Goal: Check status: Check status

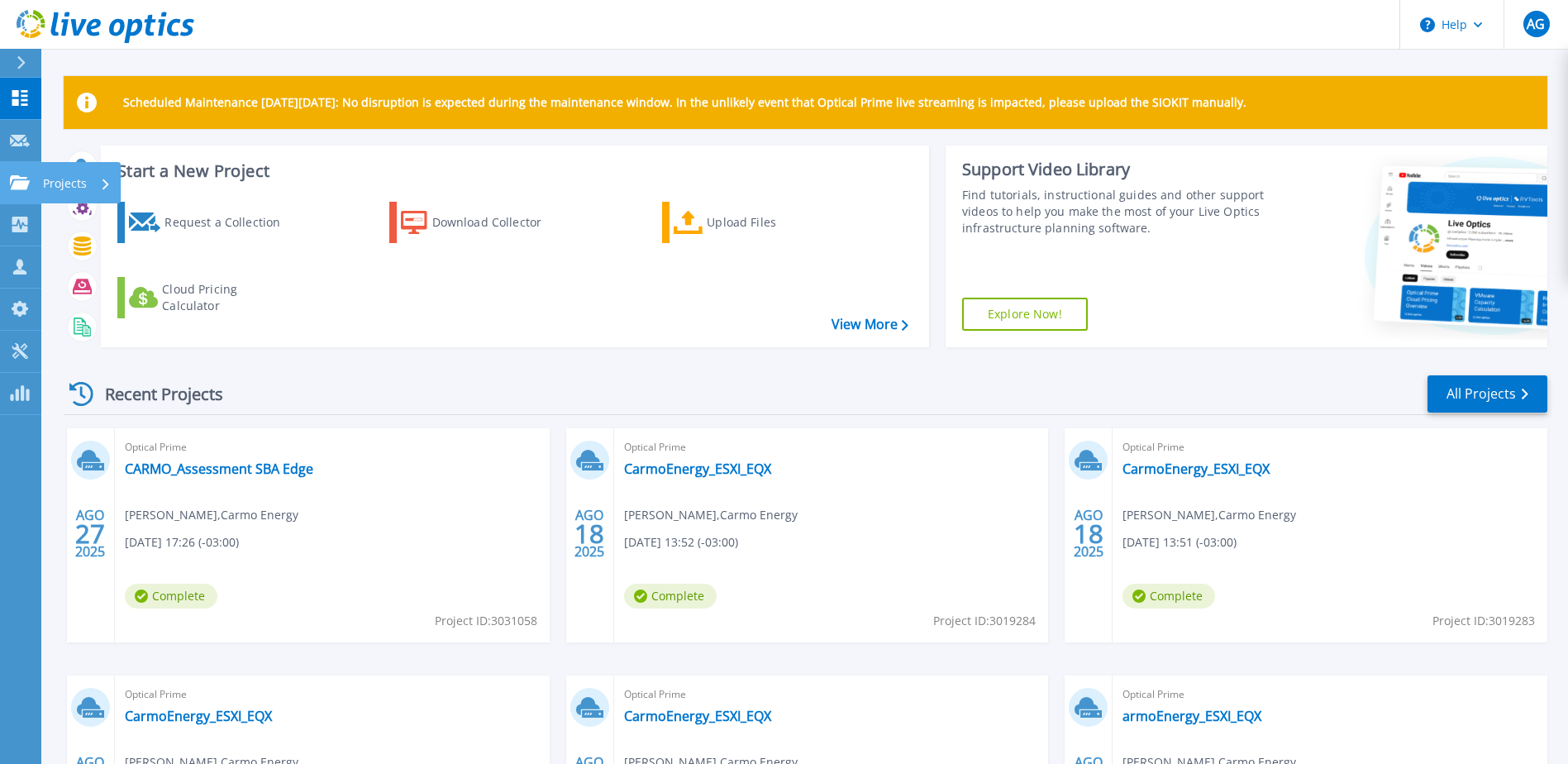
click at [60, 175] on p "Projects" at bounding box center [64, 184] width 44 height 43
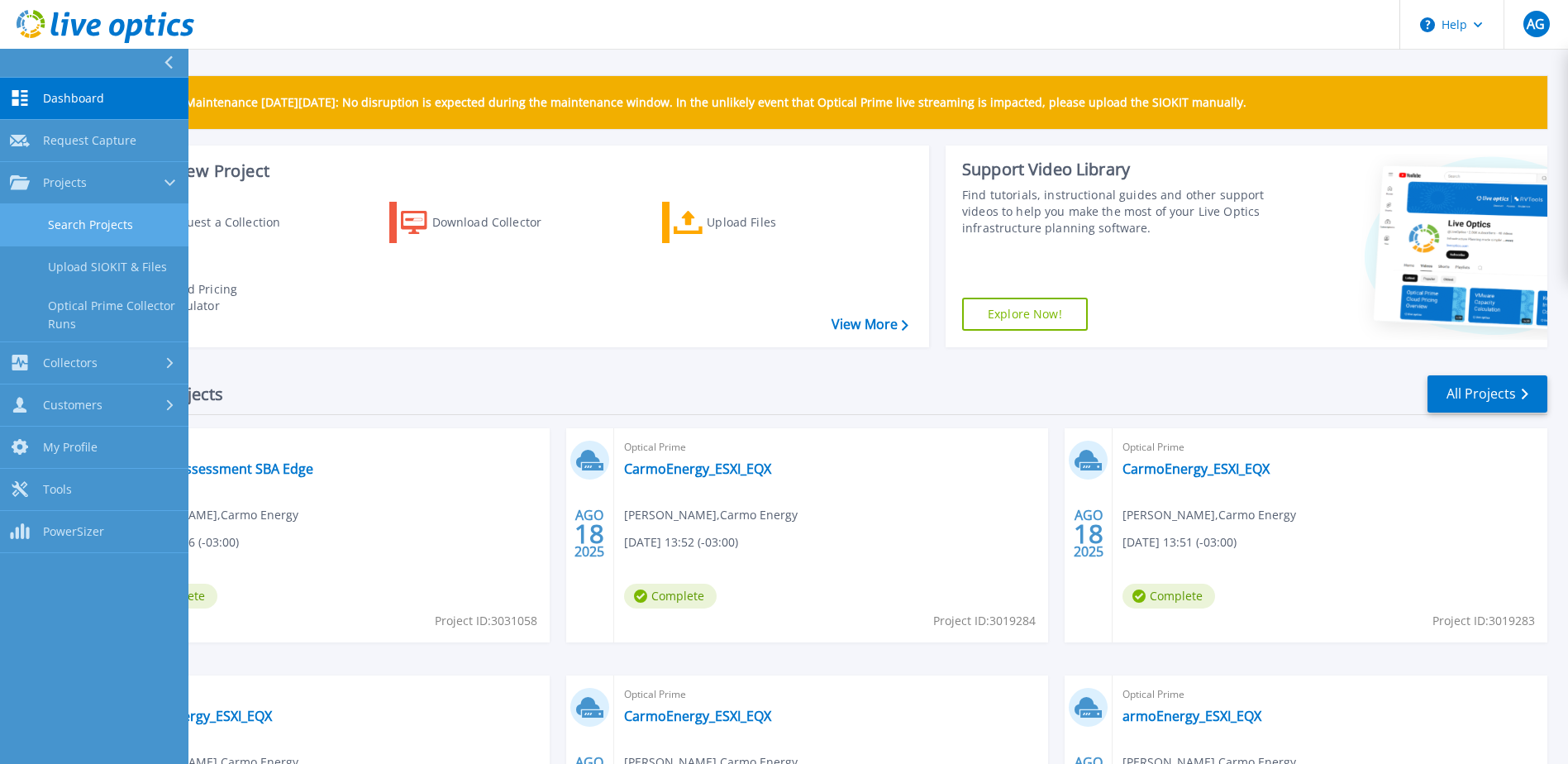
click at [94, 233] on link "Search Projects" at bounding box center [94, 225] width 189 height 43
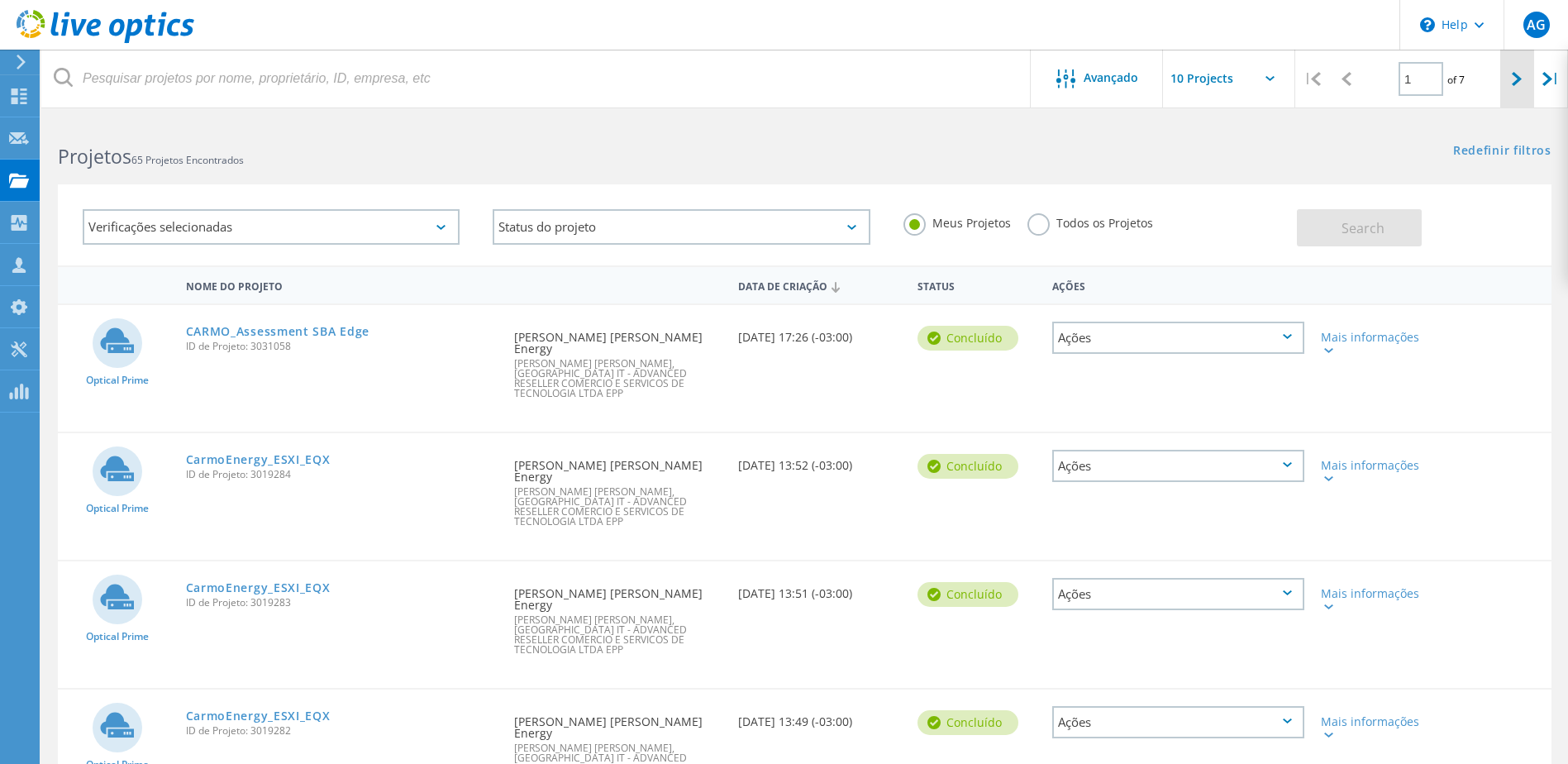
click at [1520, 88] on div at bounding box center [1517, 78] width 34 height 59
type input "2"
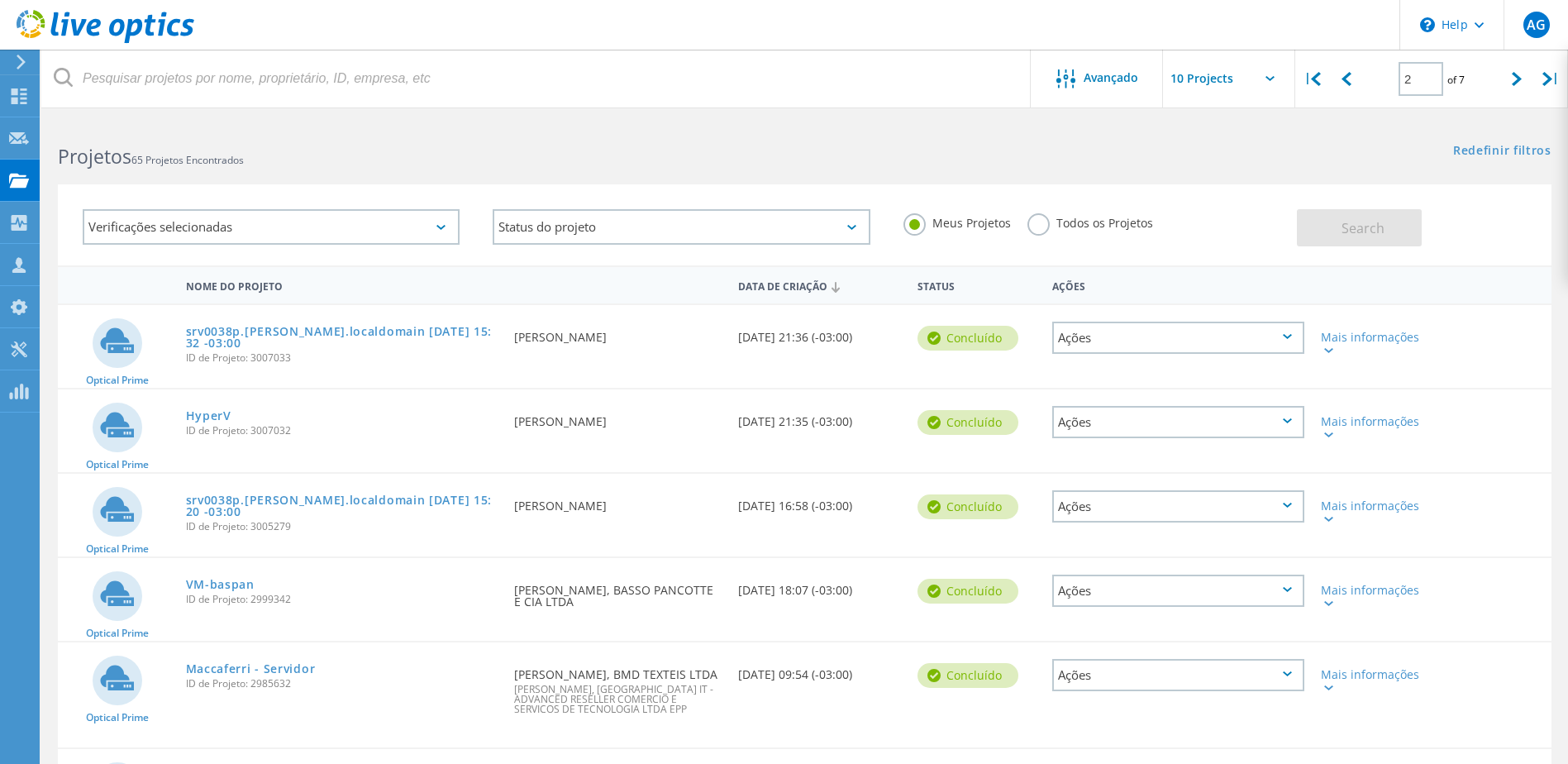
scroll to position [82, 0]
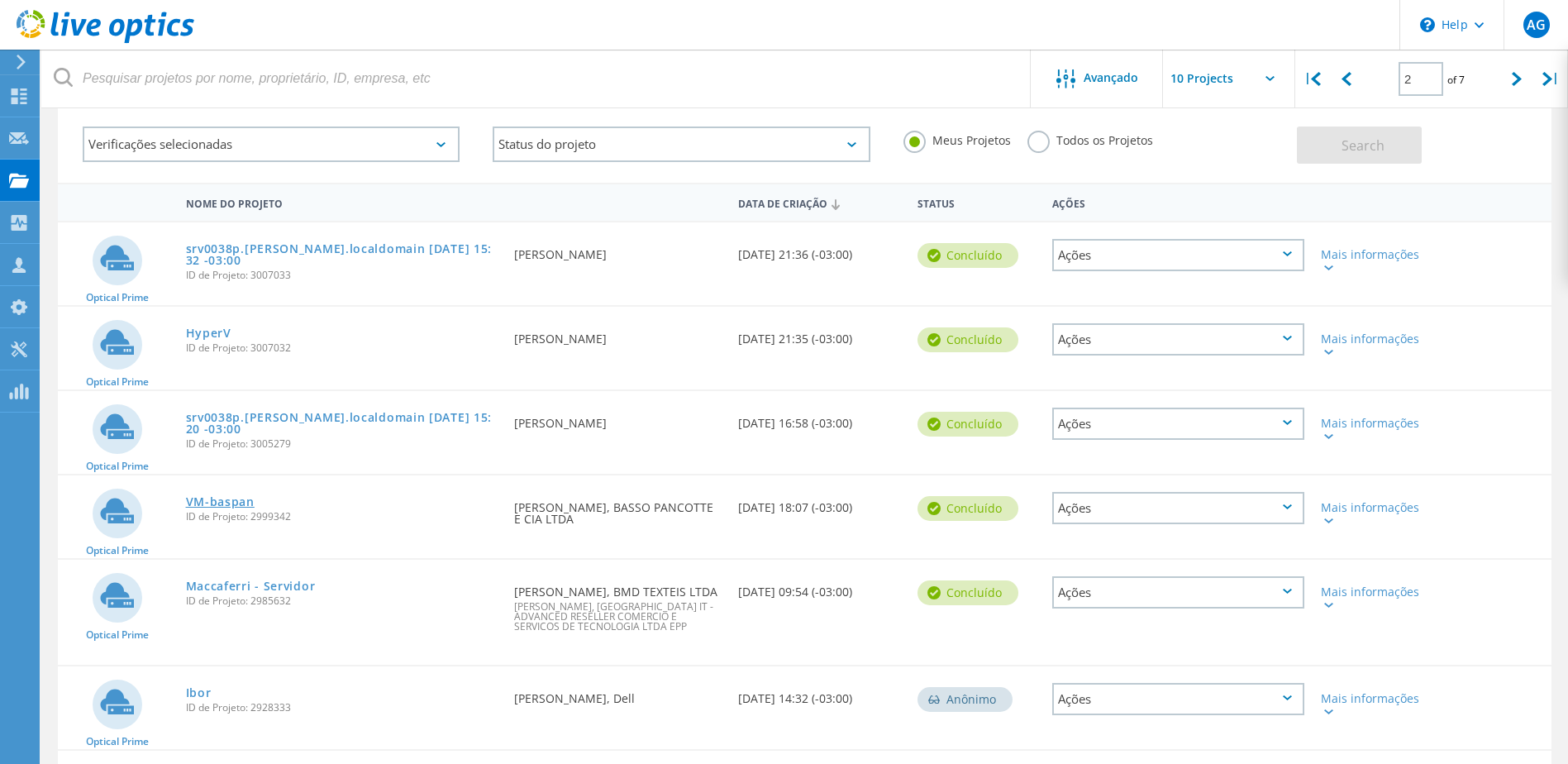
click at [225, 498] on link "VM-baspan" at bounding box center [219, 502] width 69 height 12
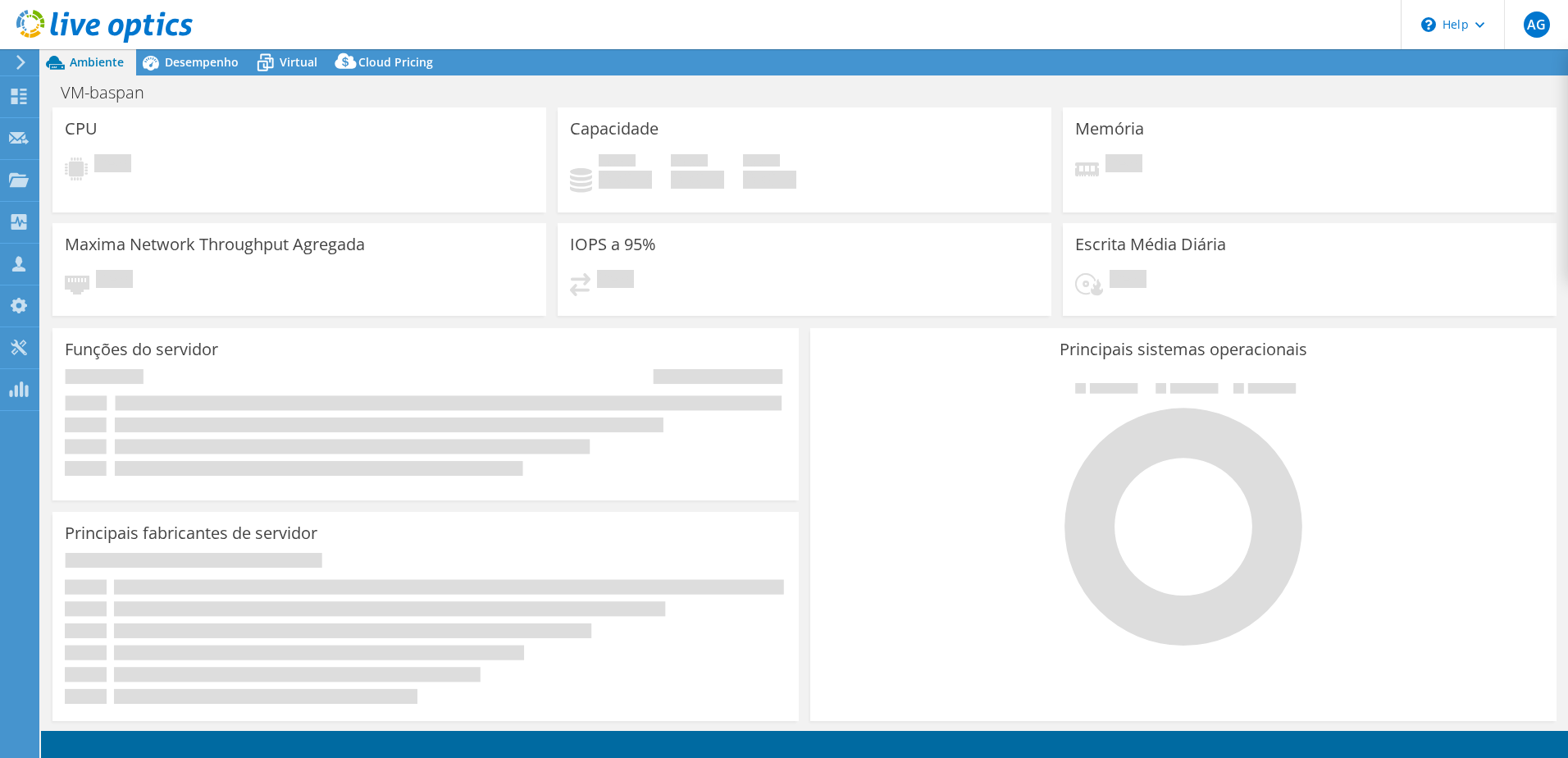
select select "SouthAmerica"
select select "USD"
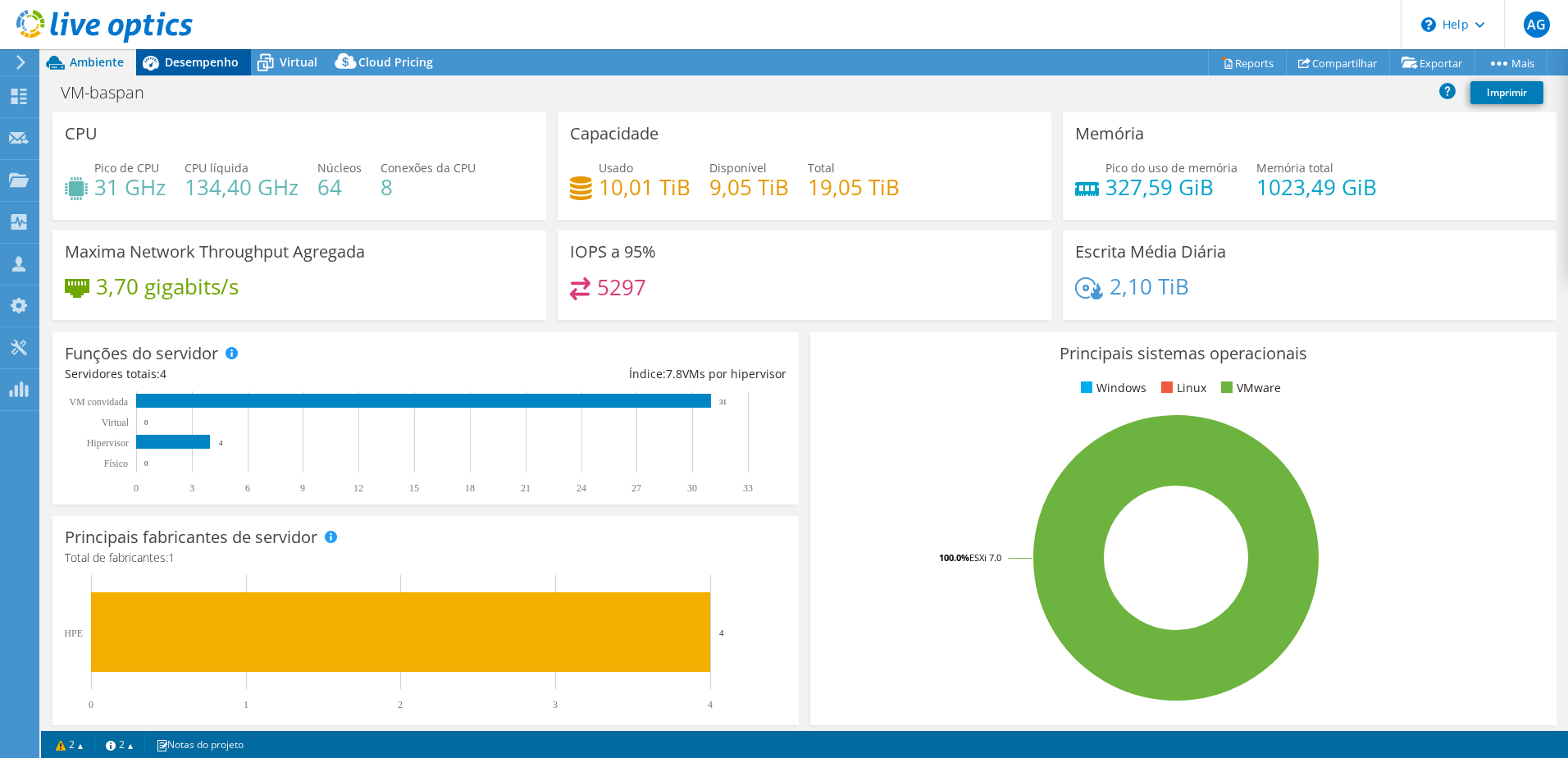
click at [209, 57] on span "Desempenho" at bounding box center [201, 61] width 74 height 15
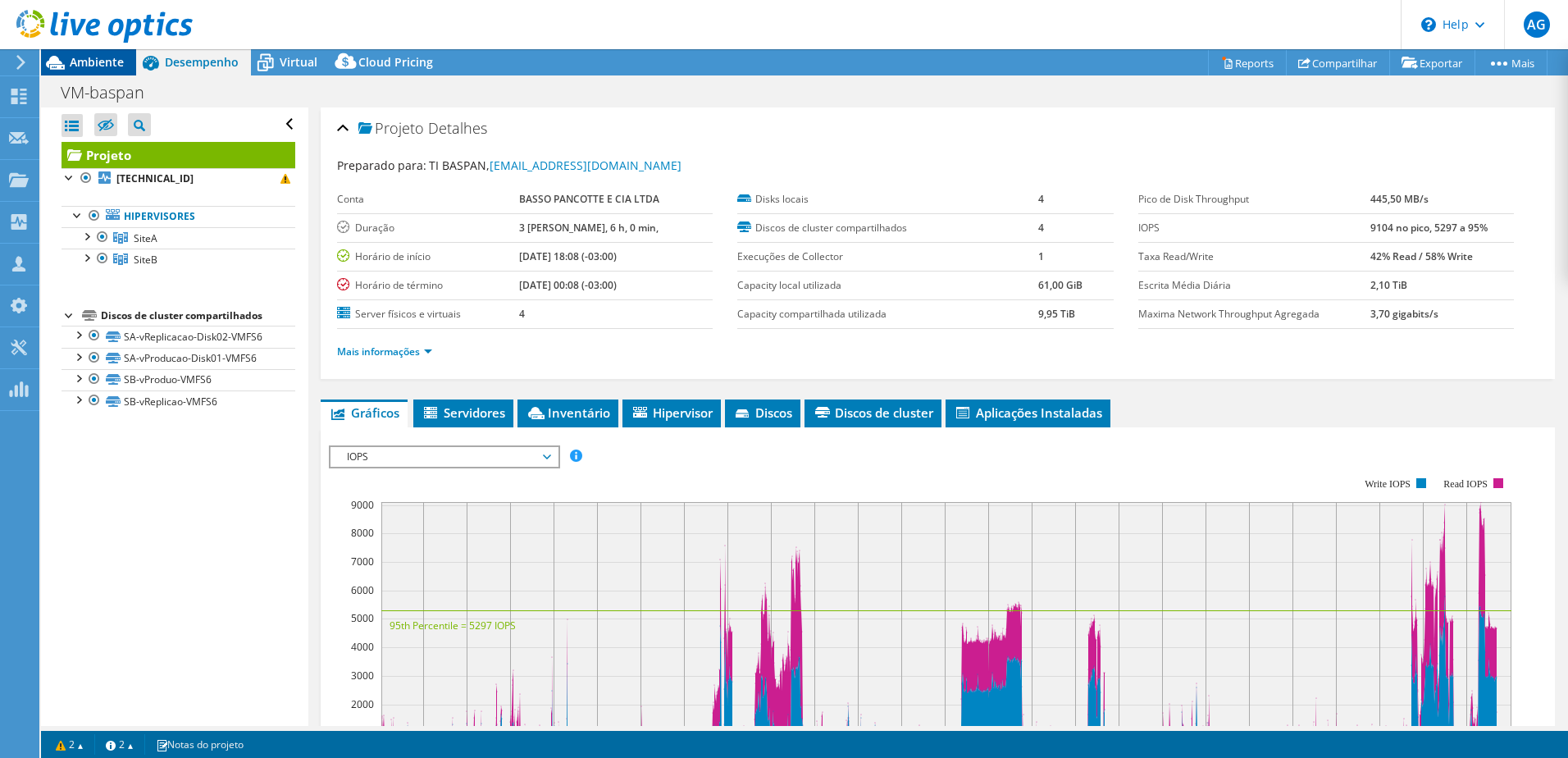
click at [82, 52] on div at bounding box center [96, 27] width 193 height 55
click at [90, 62] on span "Ambiente" at bounding box center [97, 61] width 54 height 15
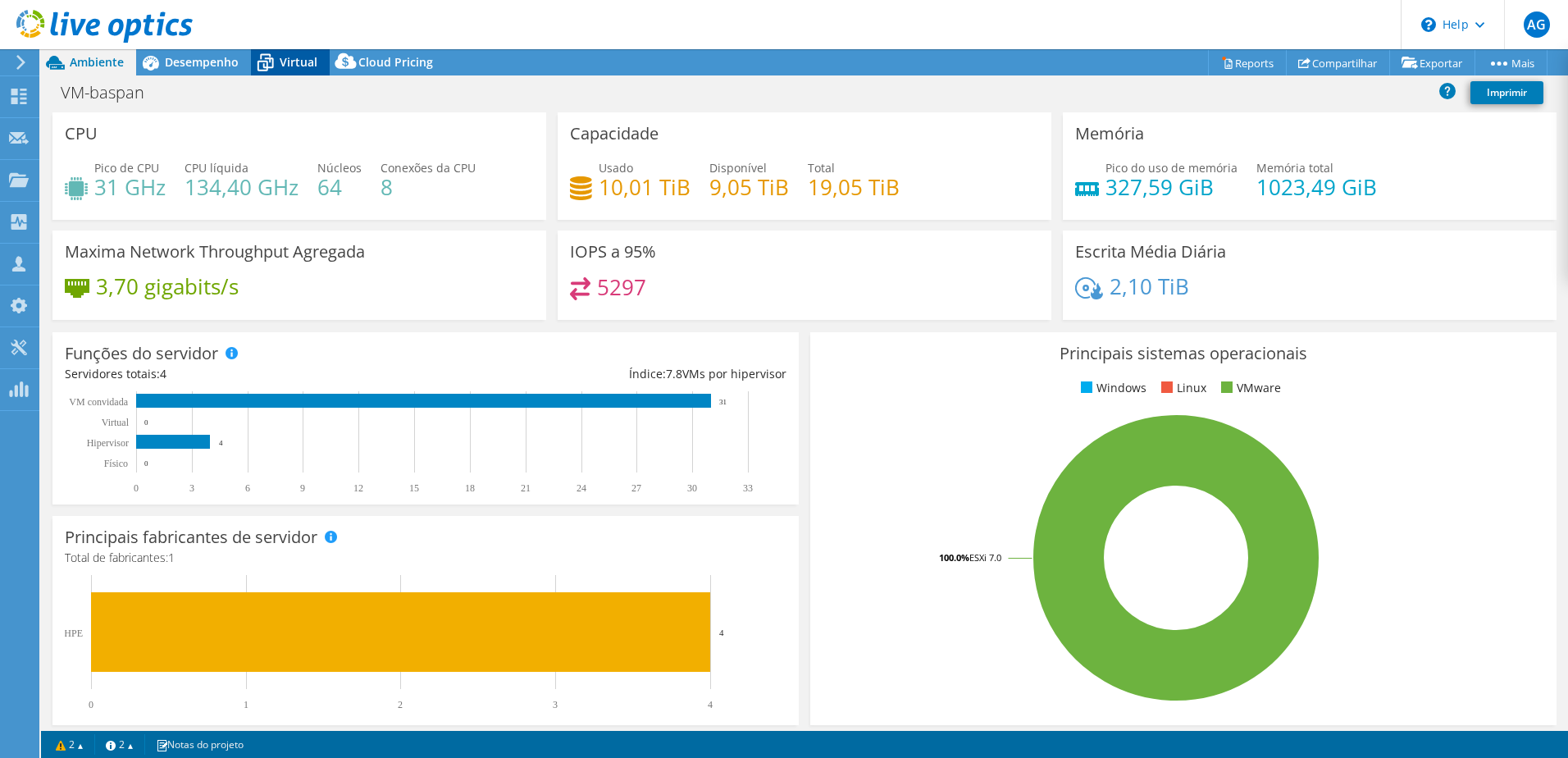
click at [273, 59] on icon at bounding box center [265, 64] width 16 height 13
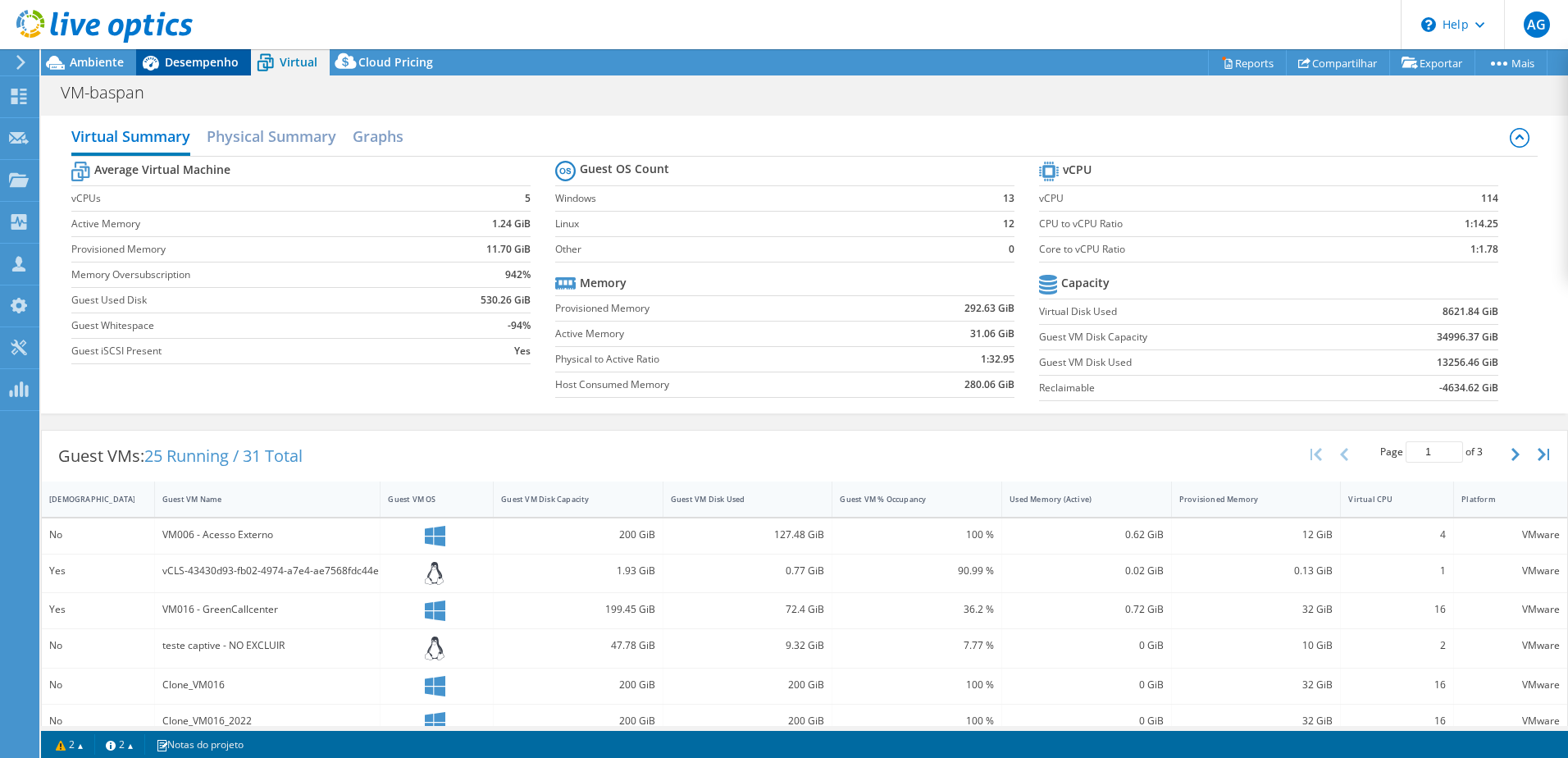
click at [199, 63] on span "Desempenho" at bounding box center [201, 61] width 74 height 15
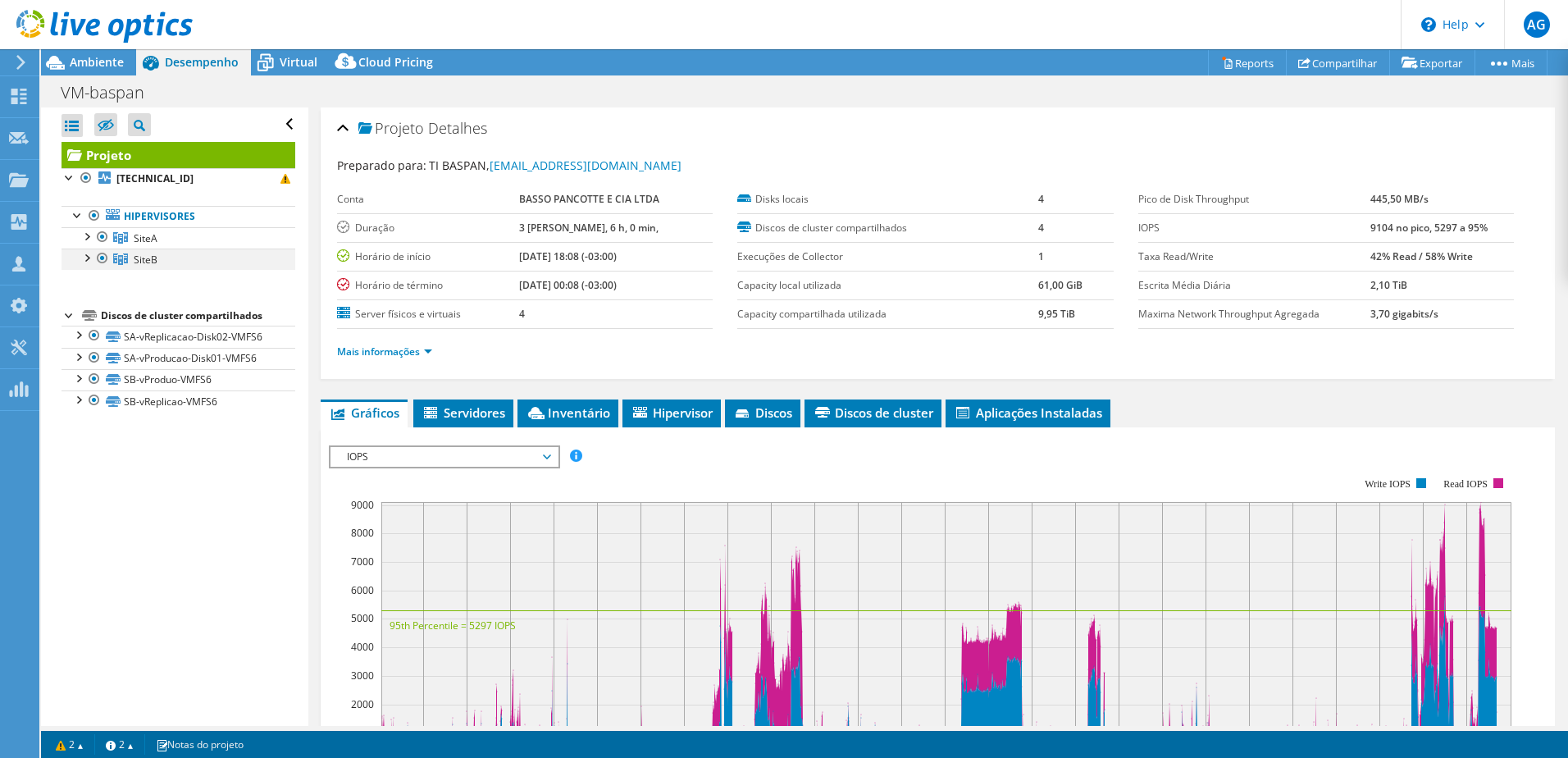
click at [86, 257] on div at bounding box center [85, 256] width 16 height 16
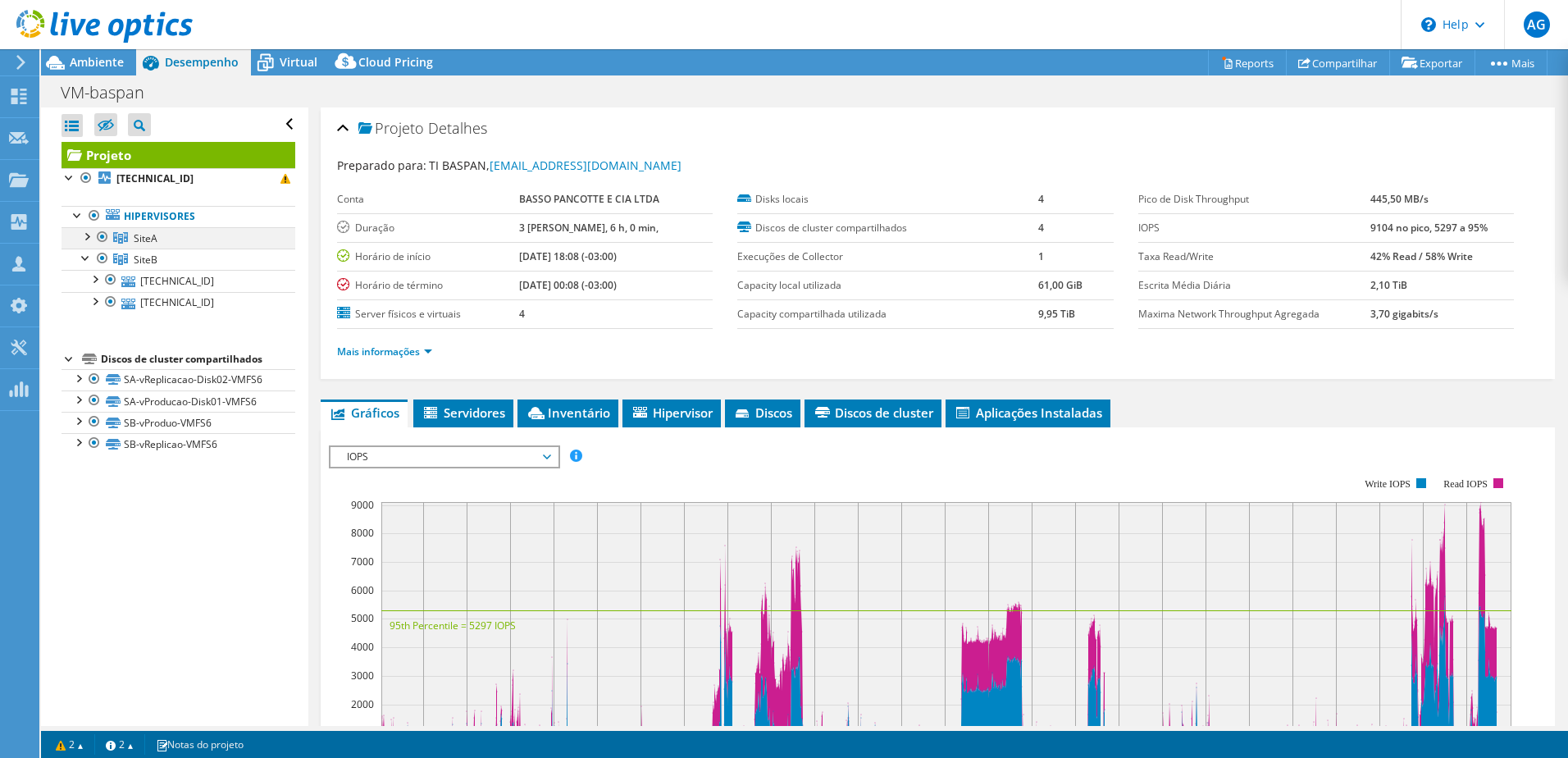
click at [83, 234] on div at bounding box center [85, 235] width 16 height 16
